Goal: Task Accomplishment & Management: Manage account settings

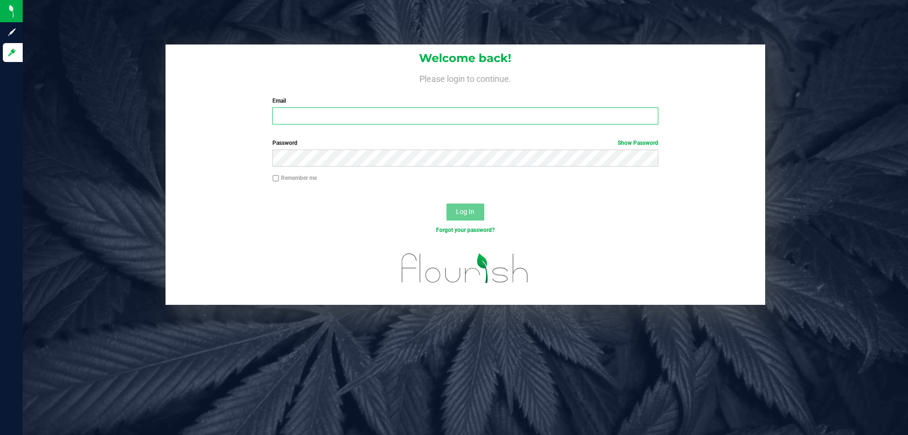
click at [331, 111] on input "Email" at bounding box center [464, 115] width 385 height 17
type input "[EMAIL_ADDRESS][DOMAIN_NAME]"
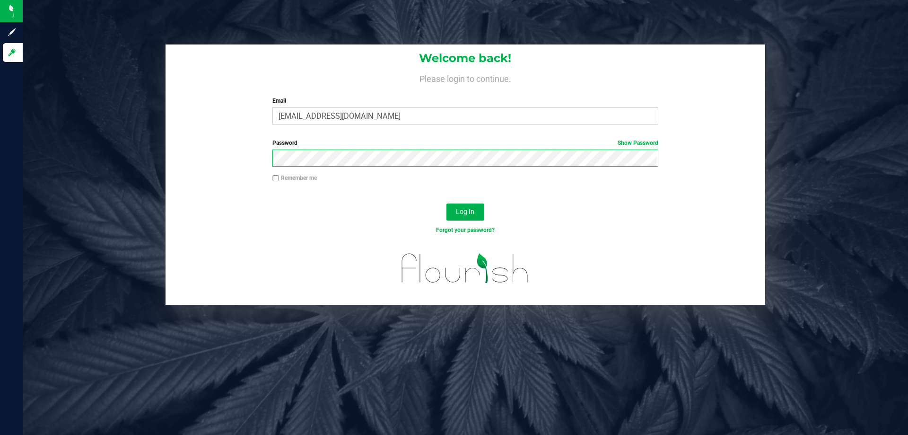
click at [446, 203] on button "Log In" at bounding box center [465, 211] width 38 height 17
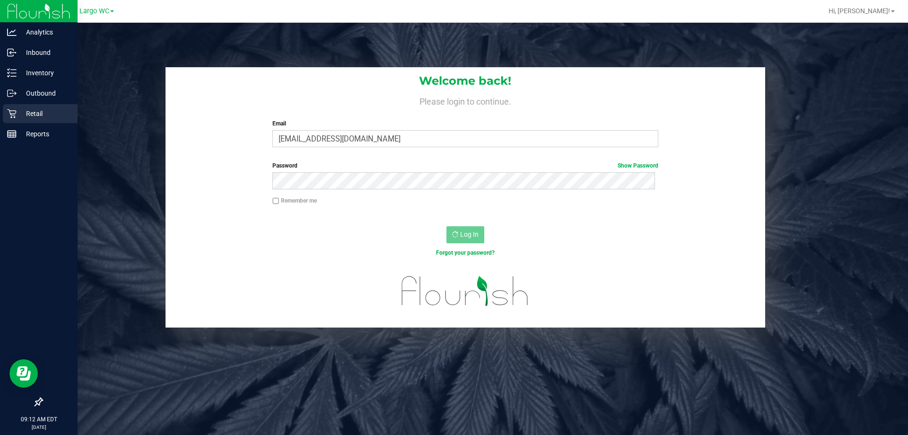
click at [18, 116] on p "Retail" at bounding box center [45, 113] width 57 height 11
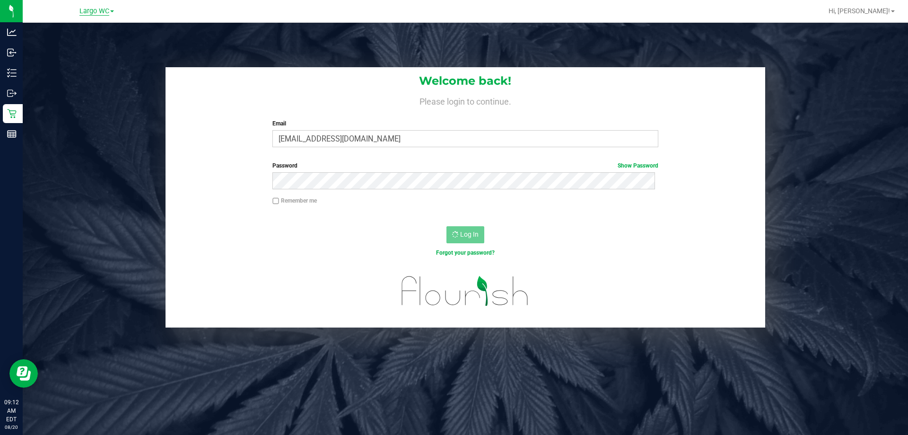
click at [108, 11] on span "Largo WC" at bounding box center [94, 11] width 30 height 9
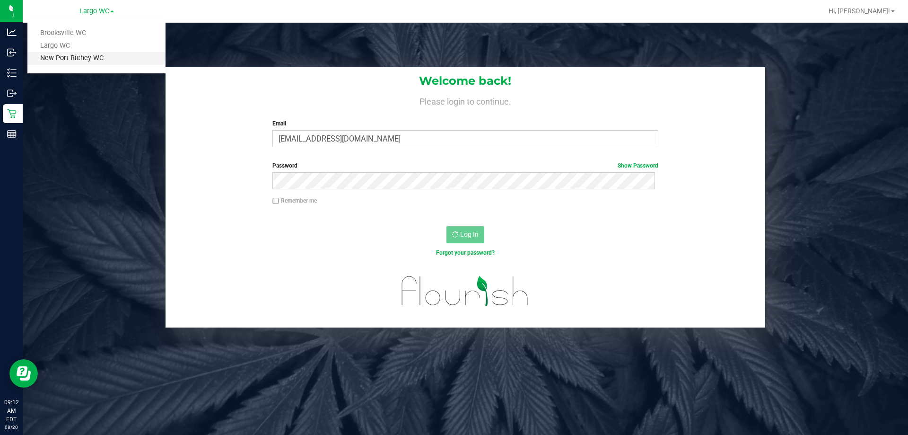
click at [90, 59] on link "New Port Richey WC" at bounding box center [96, 58] width 138 height 13
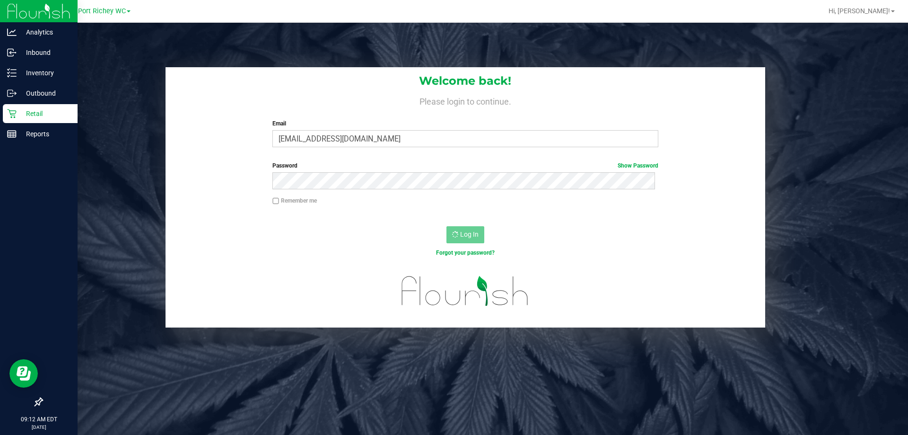
click at [13, 113] on icon at bounding box center [11, 113] width 9 height 9
click at [20, 113] on p "Retail" at bounding box center [45, 113] width 57 height 11
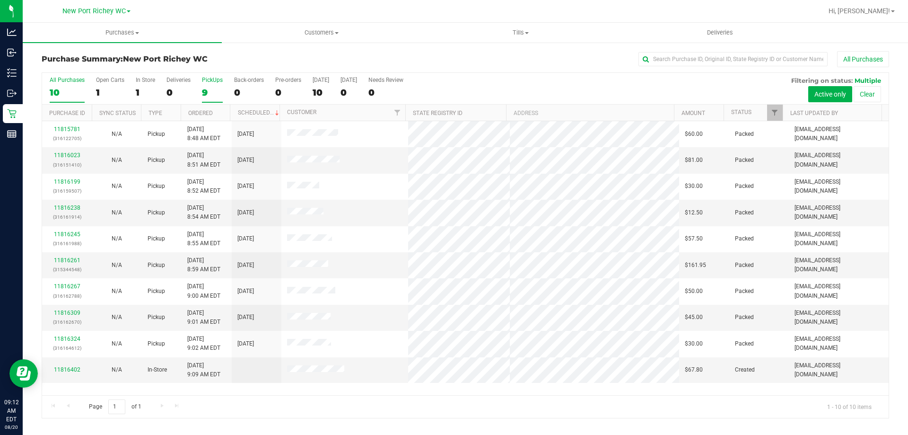
click at [203, 84] on label "PickUps 9" at bounding box center [212, 90] width 21 height 26
click at [0, 0] on input "PickUps 9" at bounding box center [0, 0] width 0 height 0
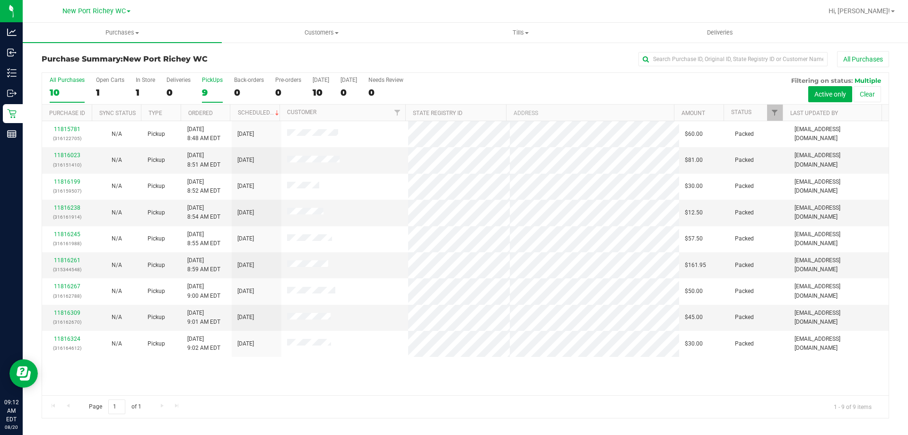
click at [70, 80] on div "All Purchases" at bounding box center [67, 80] width 35 height 7
click at [0, 0] on input "All Purchases 10" at bounding box center [0, 0] width 0 height 0
click at [486, 34] on span "Tills" at bounding box center [490, 32] width 186 height 9
click at [447, 58] on span "Manage tills" at bounding box center [428, 57] width 64 height 8
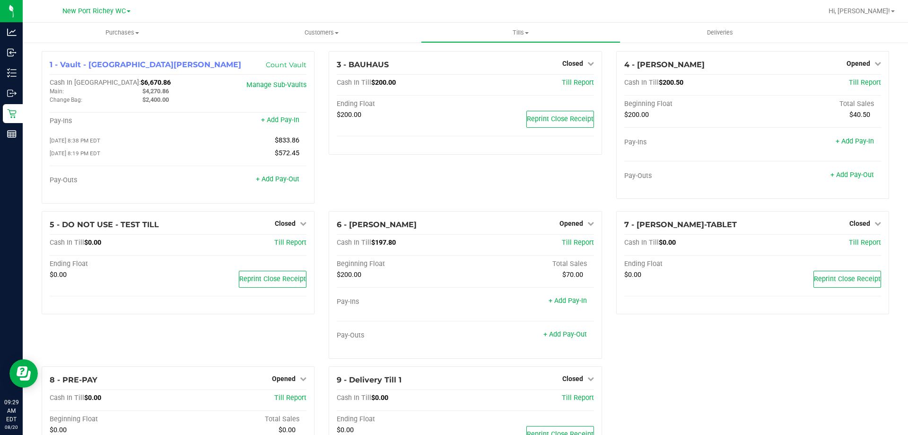
click at [715, 420] on div "1 - Vault - New Port Richey WC Count Vault Cash In Vault: $6,670.86 Main: $4,27…" at bounding box center [466, 286] width 862 height 470
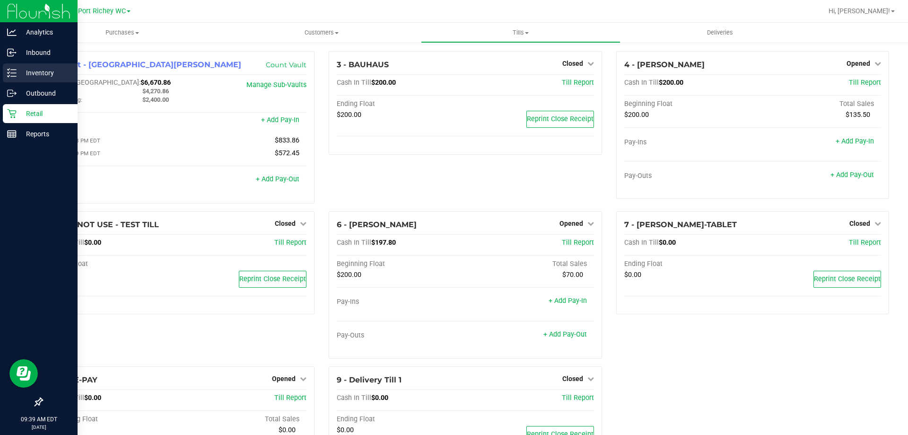
click at [33, 74] on p "Inventory" at bounding box center [45, 72] width 57 height 11
click at [13, 112] on icon at bounding box center [11, 113] width 9 height 9
